Goal: Task Accomplishment & Management: Manage account settings

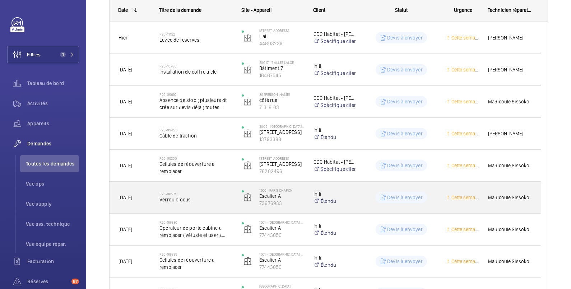
click at [398, 194] on p "Devis à envoyer" at bounding box center [405, 197] width 36 height 7
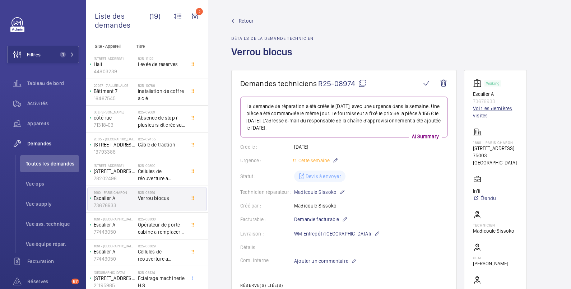
click at [500, 107] on link "Voir les dernières visites" at bounding box center [495, 112] width 45 height 14
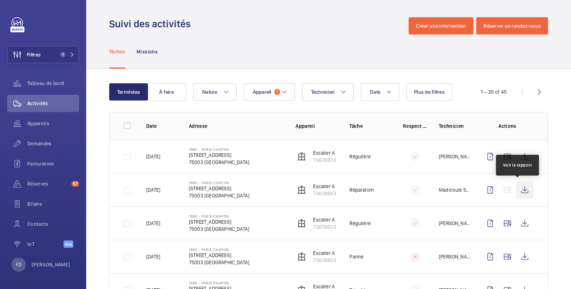
click at [517, 188] on wm-front-icon-button at bounding box center [524, 189] width 17 height 17
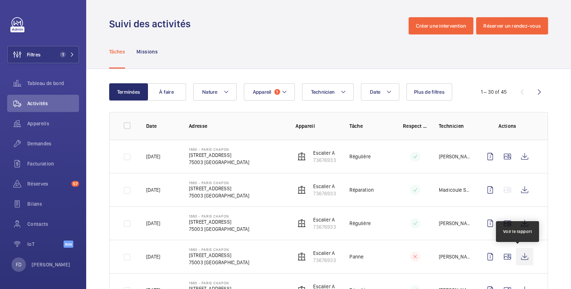
click at [516, 254] on wm-front-icon-button at bounding box center [524, 256] width 17 height 17
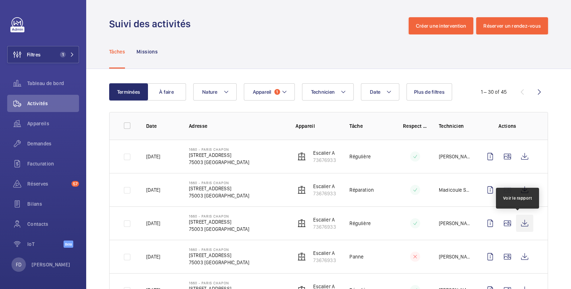
click at [517, 222] on wm-front-icon-button at bounding box center [524, 223] width 17 height 17
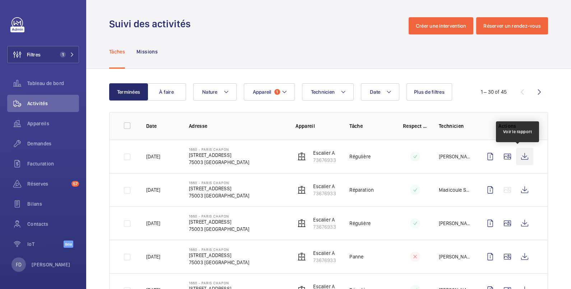
click at [517, 155] on wm-front-icon-button at bounding box center [524, 156] width 17 height 17
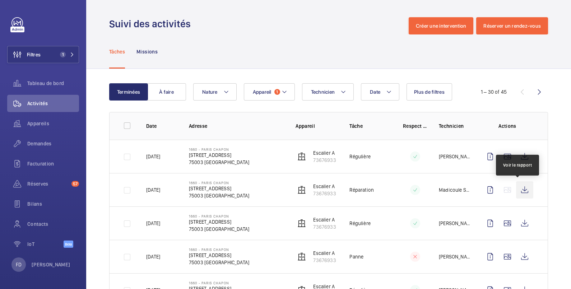
click at [516, 189] on wm-front-icon-button at bounding box center [524, 189] width 17 height 17
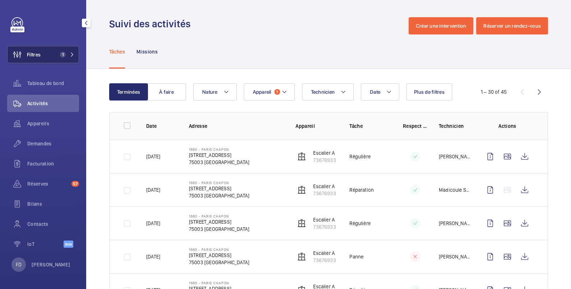
click at [52, 59] on button "Filtres 1" at bounding box center [43, 54] width 72 height 17
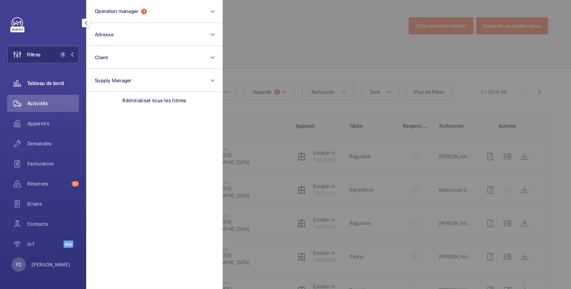
click at [53, 84] on span "Tableau de bord" at bounding box center [53, 83] width 52 height 7
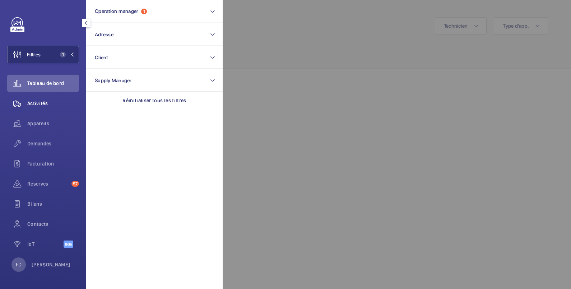
click at [41, 106] on span "Activités" at bounding box center [53, 103] width 52 height 7
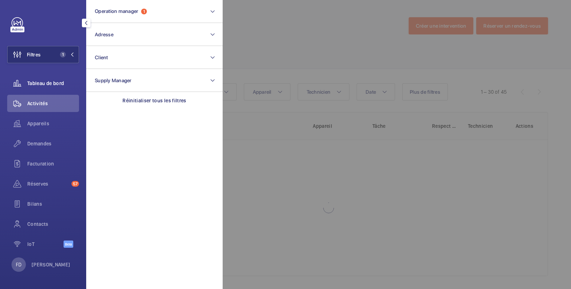
click at [52, 84] on span "Tableau de bord" at bounding box center [53, 83] width 52 height 7
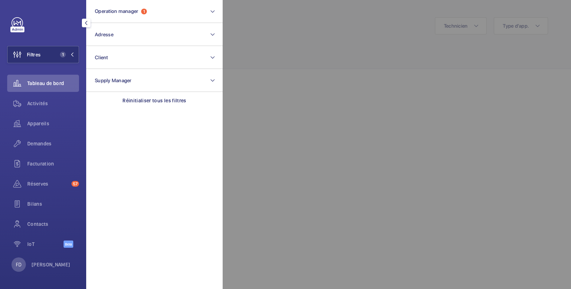
click at [260, 31] on div at bounding box center [508, 144] width 571 height 289
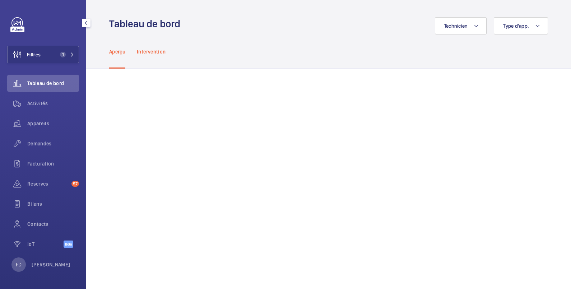
click at [158, 49] on p "Intervention" at bounding box center [151, 51] width 29 height 7
click at [156, 48] on p "Intervention" at bounding box center [151, 51] width 29 height 7
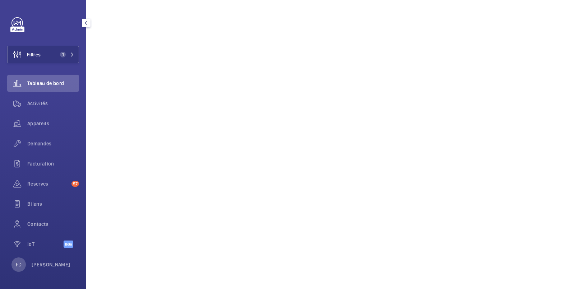
scroll to position [457, 0]
drag, startPoint x: 41, startPoint y: 103, endPoint x: 45, endPoint y: 104, distance: 4.8
click at [41, 103] on span "Activités" at bounding box center [53, 103] width 52 height 7
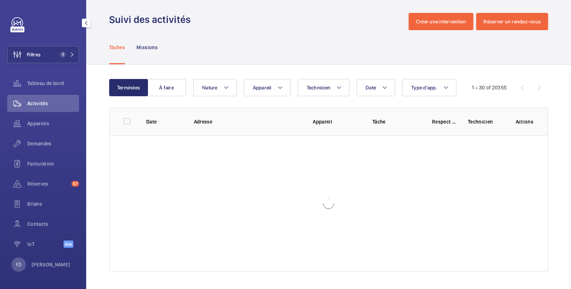
scroll to position [4, 0]
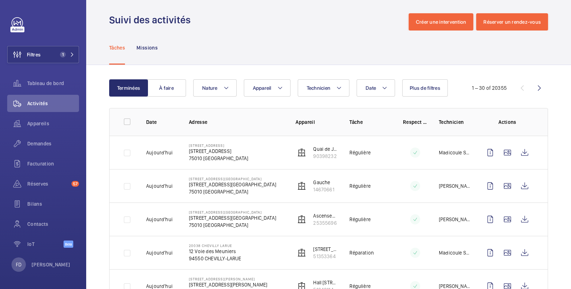
scroll to position [457, 0]
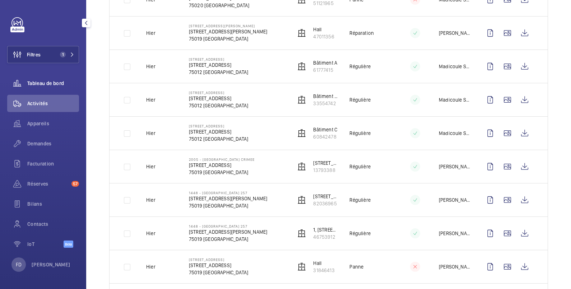
click at [47, 81] on span "Tableau de bord" at bounding box center [53, 83] width 52 height 7
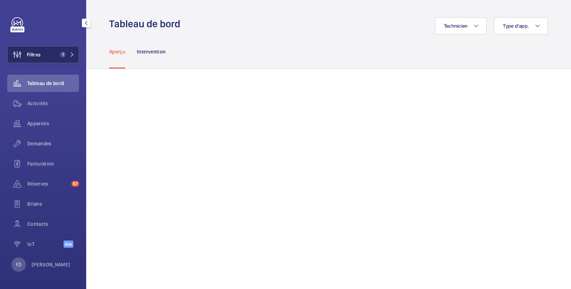
click at [43, 56] on button "Filtres 1" at bounding box center [43, 54] width 72 height 17
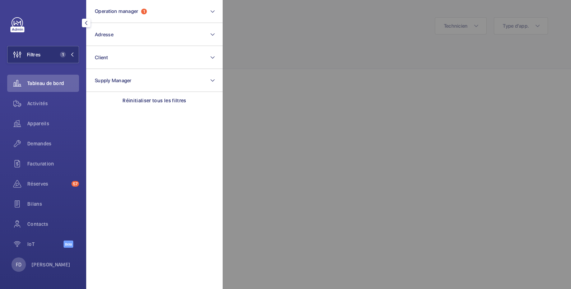
click at [291, 50] on div at bounding box center [508, 144] width 571 height 289
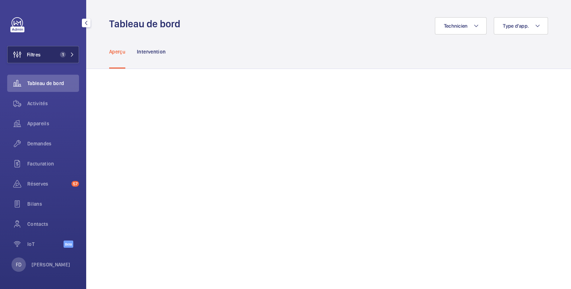
click at [45, 56] on button "Filtres 1" at bounding box center [43, 54] width 72 height 17
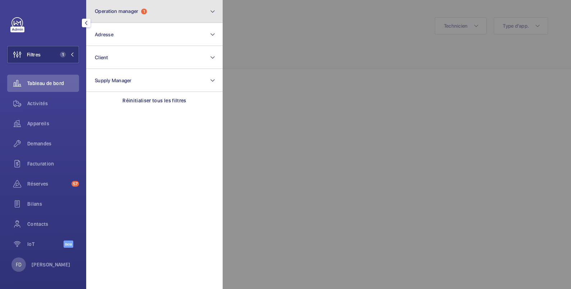
click at [114, 11] on span "Operation manager" at bounding box center [116, 11] width 43 height 6
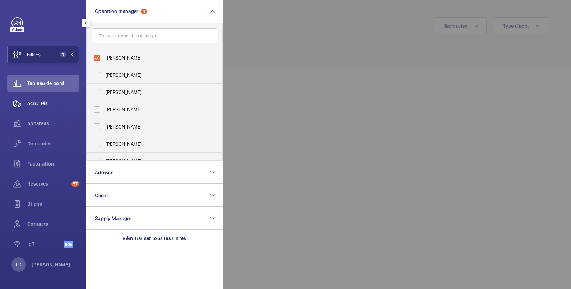
click at [37, 102] on span "Activités" at bounding box center [53, 103] width 52 height 7
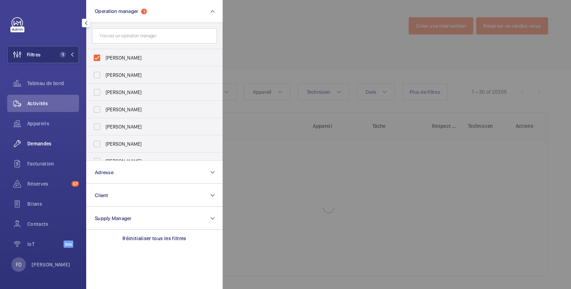
click at [32, 144] on span "Demandes" at bounding box center [53, 143] width 52 height 7
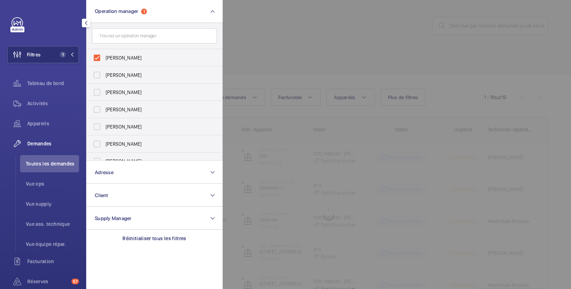
click at [300, 35] on div at bounding box center [508, 144] width 571 height 289
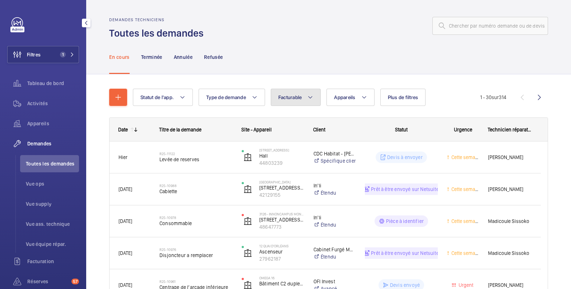
click at [293, 102] on button "Facturable" at bounding box center [296, 97] width 50 height 17
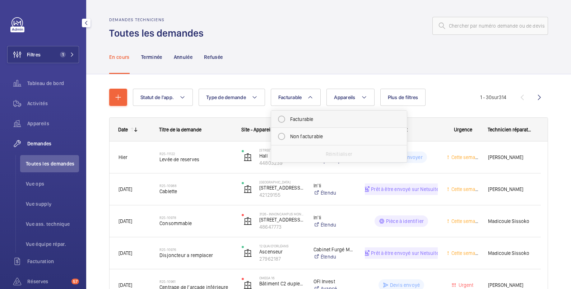
click at [293, 117] on mat-radio-button "Facturable" at bounding box center [338, 119] width 129 height 14
radio input "true"
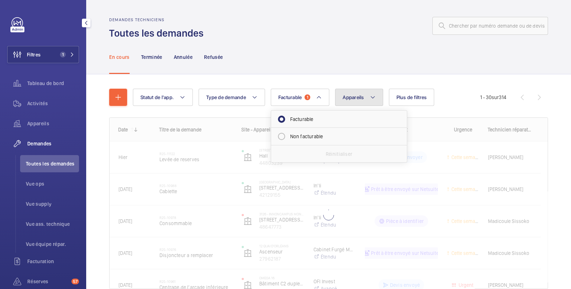
click at [360, 98] on span "Appareils" at bounding box center [353, 97] width 21 height 6
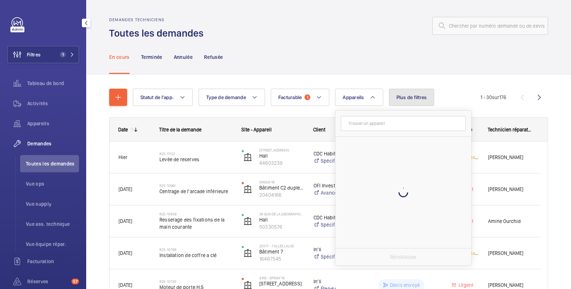
click at [402, 97] on span "Plus de filtres" at bounding box center [411, 97] width 31 height 6
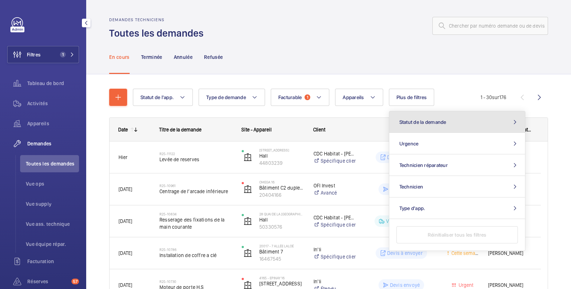
click at [412, 122] on span "Statut de la demande" at bounding box center [422, 122] width 47 height 6
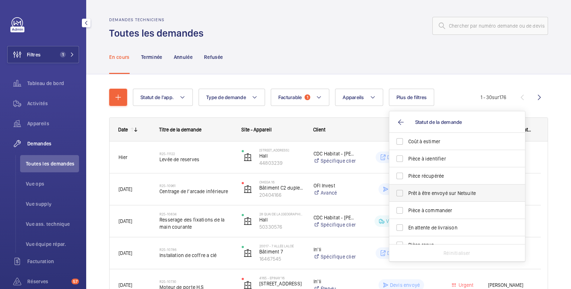
scroll to position [95, 0]
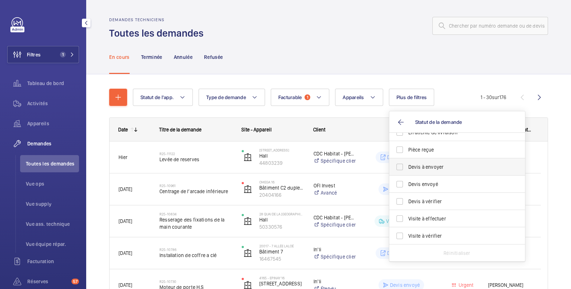
click at [430, 167] on span "Devis à envoyer" at bounding box center [457, 166] width 99 height 7
click at [407, 167] on input "Devis à envoyer" at bounding box center [399, 167] width 14 height 14
checkbox input "true"
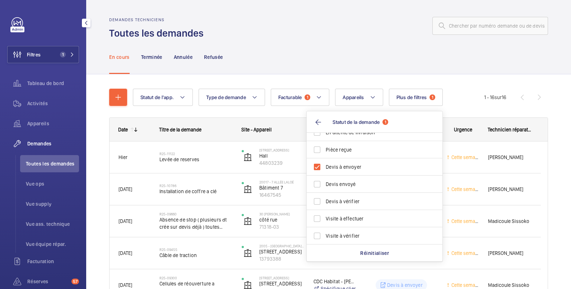
click at [328, 32] on div at bounding box center [378, 25] width 340 height 17
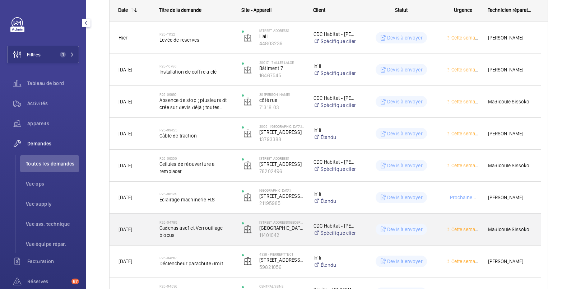
scroll to position [239, 0]
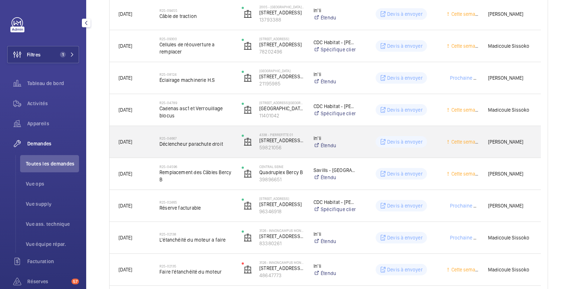
click at [232, 147] on span "Déclencheur parachute droit" at bounding box center [195, 143] width 73 height 7
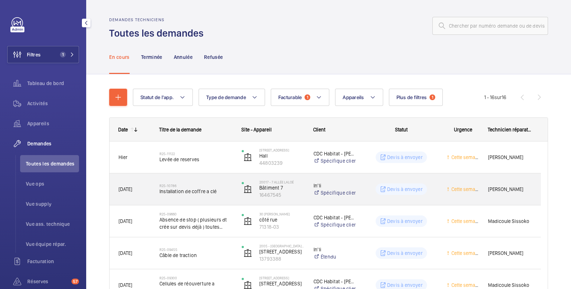
click at [377, 181] on div "Devis à envoyer" at bounding box center [396, 189] width 81 height 26
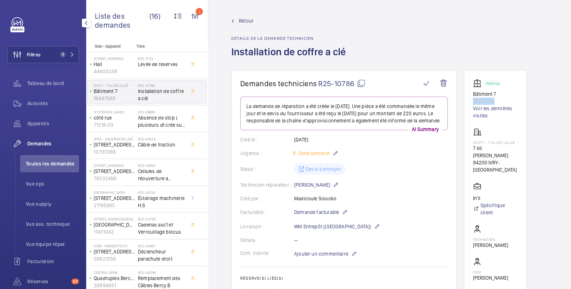
drag, startPoint x: 502, startPoint y: 99, endPoint x: 469, endPoint y: 100, distance: 32.3
click at [469, 100] on wm-front-card "Working Bâtiment 7 16467545 Voir les dernières visites 20017 - 7 allée Laloé 7 …" at bounding box center [495, 203] width 63 height 267
copy p "16467545"
click at [250, 19] on span "Retour" at bounding box center [246, 20] width 15 height 7
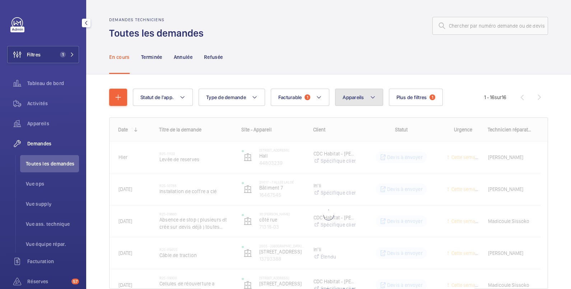
click at [359, 100] on button "Appareils" at bounding box center [359, 97] width 48 height 17
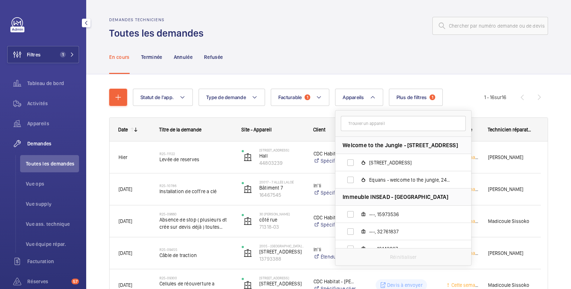
click at [356, 125] on input "text" at bounding box center [403, 123] width 125 height 15
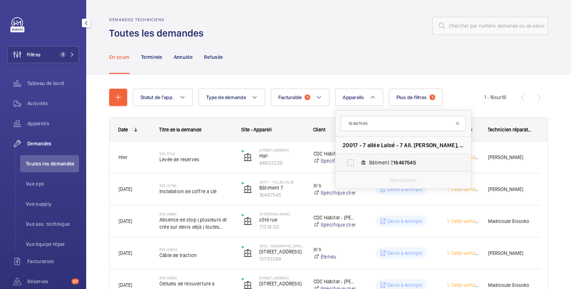
type input "16467545"
click at [353, 162] on label "Bâtiment 7, 16467545" at bounding box center [397, 162] width 124 height 17
click at [353, 162] on input "Bâtiment 7, 16467545" at bounding box center [350, 162] width 14 height 14
checkbox input "true"
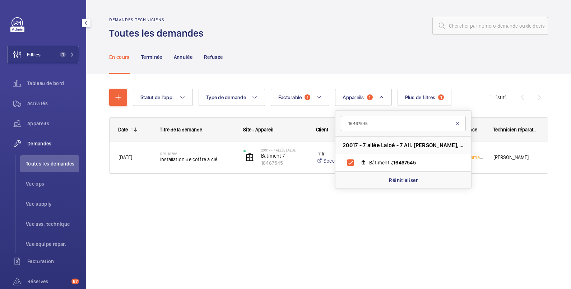
click at [350, 43] on div "En cours Terminée Annulée Refusée" at bounding box center [328, 57] width 439 height 34
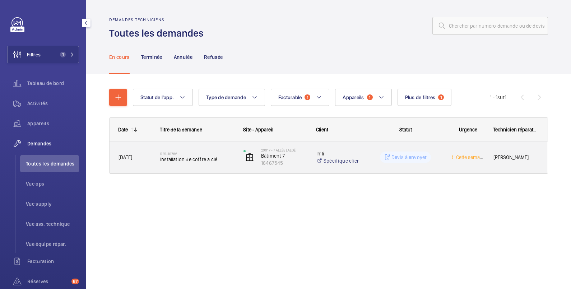
click at [388, 152] on div "Devis à envoyer" at bounding box center [405, 157] width 51 height 11
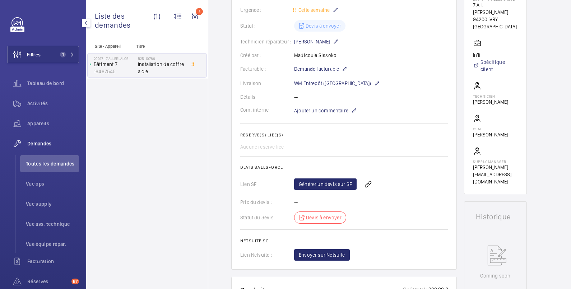
scroll to position [239, 0]
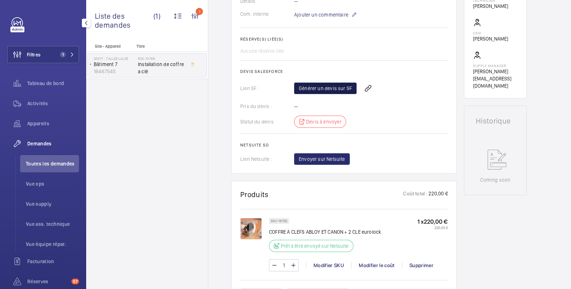
click at [330, 94] on link "Générer un devis sur SF" at bounding box center [325, 88] width 62 height 11
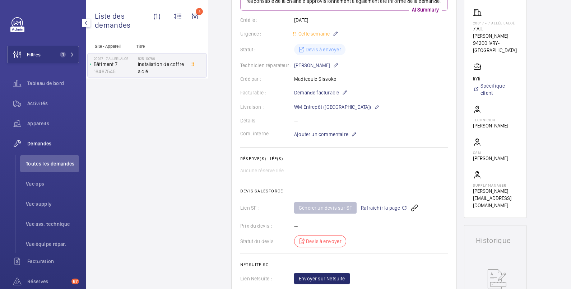
scroll to position [0, 0]
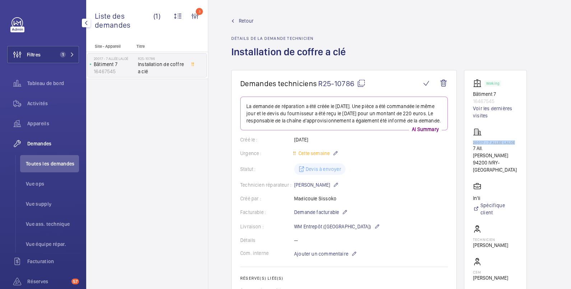
drag, startPoint x: 470, startPoint y: 141, endPoint x: 515, endPoint y: 142, distance: 44.9
click at [515, 142] on wm-front-card "Working Bâtiment 7 16467545 Voir les dernières visites 20017 - 7 allée Laloé 7 …" at bounding box center [495, 203] width 63 height 267
copy p "20017 - 7 allée Laloé"
click at [245, 25] on div "Retour Détails de la demande technicien Installation de coffre a clé" at bounding box center [290, 43] width 119 height 53
click at [247, 19] on span "Retour" at bounding box center [246, 20] width 15 height 7
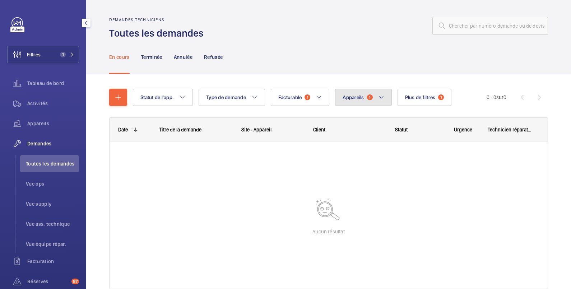
click at [360, 94] on span "Appareils" at bounding box center [353, 97] width 21 height 6
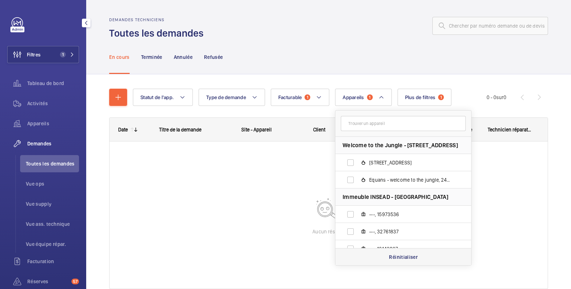
click at [403, 256] on p "Réinitialiser" at bounding box center [403, 256] width 29 height 7
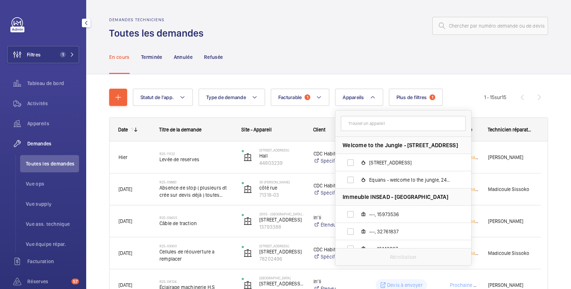
click at [339, 56] on div "En cours Terminée Annulée Refusée" at bounding box center [328, 57] width 439 height 34
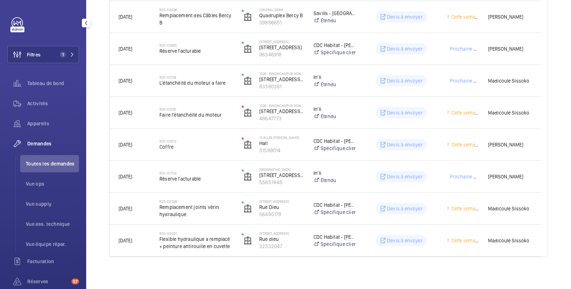
scroll to position [366, 0]
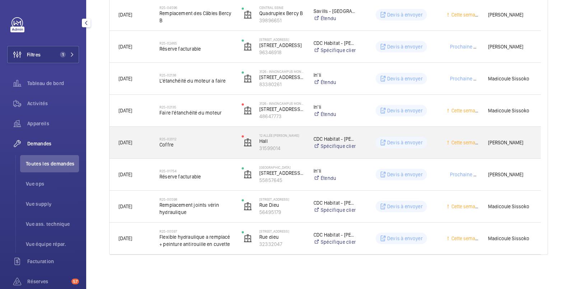
click at [377, 144] on div "Devis à envoyer" at bounding box center [401, 142] width 51 height 11
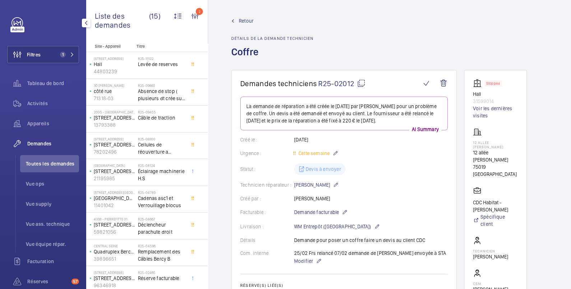
scroll to position [120, 0]
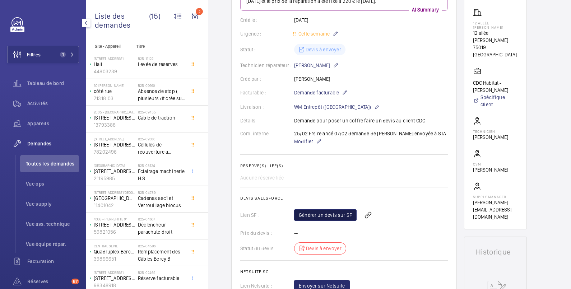
click at [335, 214] on link "Générer un devis sur SF" at bounding box center [325, 214] width 62 height 11
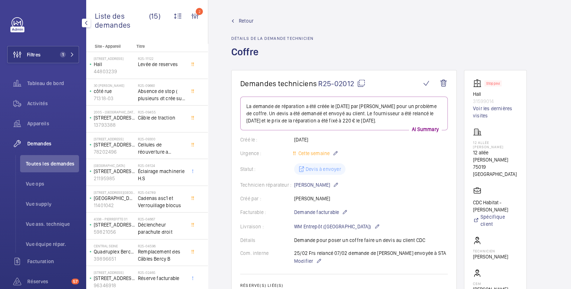
click at [250, 22] on span "Retour" at bounding box center [246, 20] width 15 height 7
